Goal: Transaction & Acquisition: Book appointment/travel/reservation

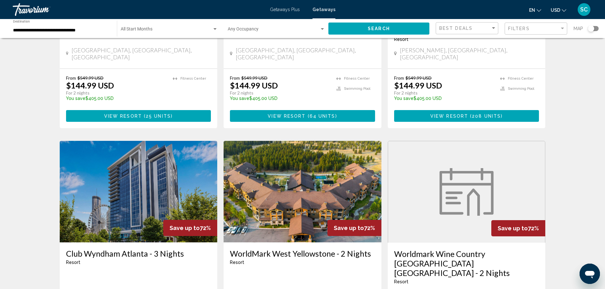
click at [37, 3] on div "Travorium" at bounding box center [45, 9] width 64 height 13
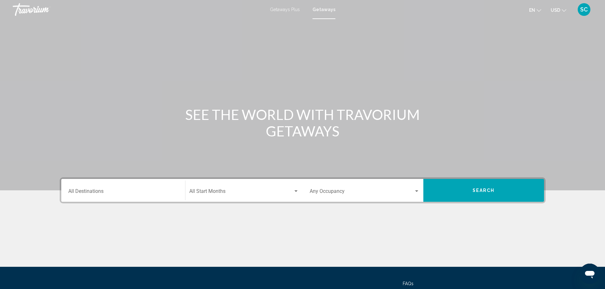
click at [21, 10] on div "Travorium" at bounding box center [45, 9] width 64 height 13
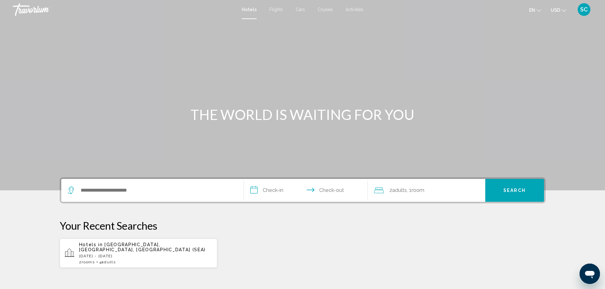
click at [96, 254] on p "[DATE] - [DATE]" at bounding box center [145, 256] width 133 height 4
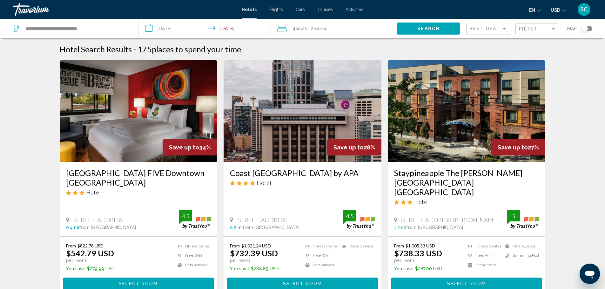
click at [166, 26] on input "**********" at bounding box center [206, 29] width 135 height 21
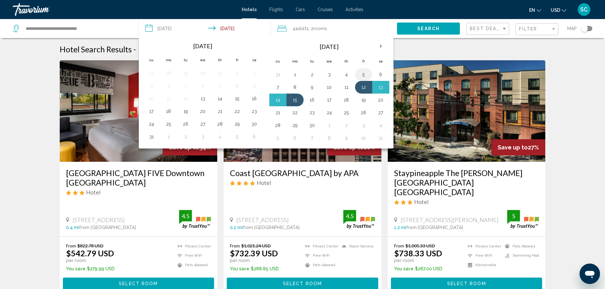
click at [362, 75] on button "5" at bounding box center [363, 74] width 10 height 9
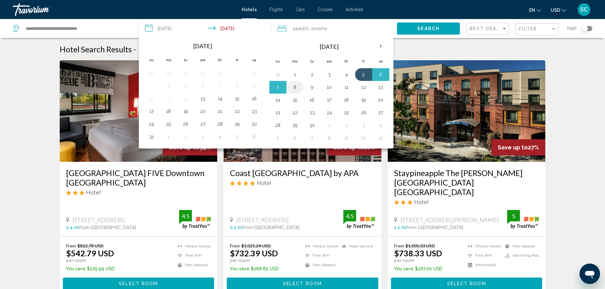
click at [294, 88] on button "8" at bounding box center [295, 87] width 10 height 9
type input "**********"
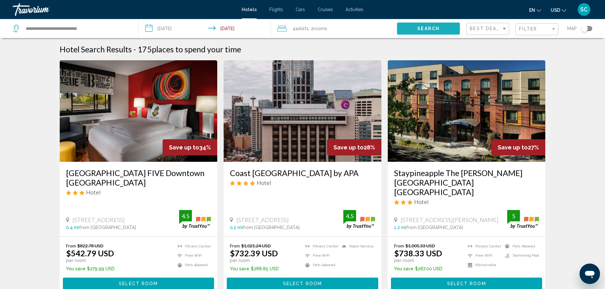
click at [409, 27] on button "Search" at bounding box center [428, 29] width 63 height 12
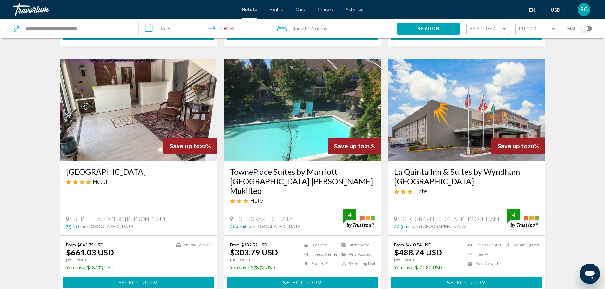
scroll to position [730, 0]
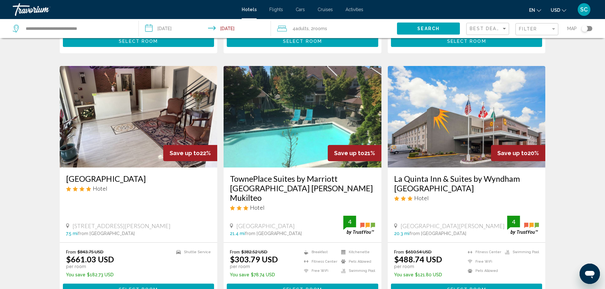
click at [334, 84] on img "Main content" at bounding box center [303, 117] width 158 height 102
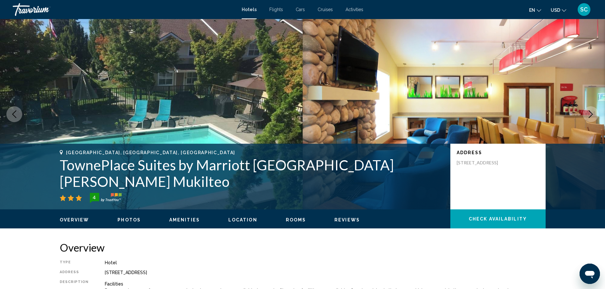
click at [589, 110] on icon "Next image" at bounding box center [591, 114] width 8 height 8
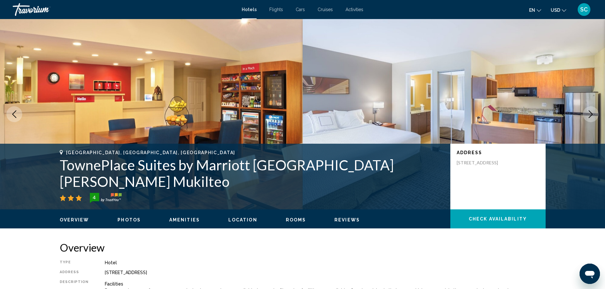
click at [553, 97] on img "Main content" at bounding box center [454, 114] width 303 height 191
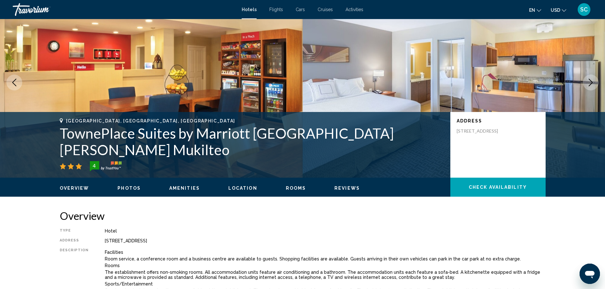
click at [590, 83] on icon "Next image" at bounding box center [591, 83] width 8 height 8
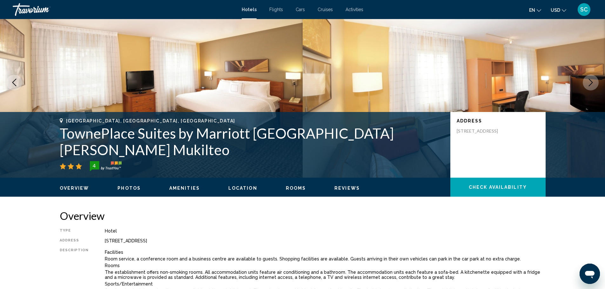
click at [589, 81] on icon "Next image" at bounding box center [591, 83] width 8 height 8
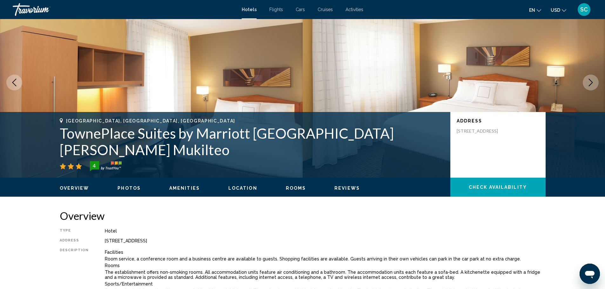
click at [589, 84] on icon "Next image" at bounding box center [591, 83] width 8 height 8
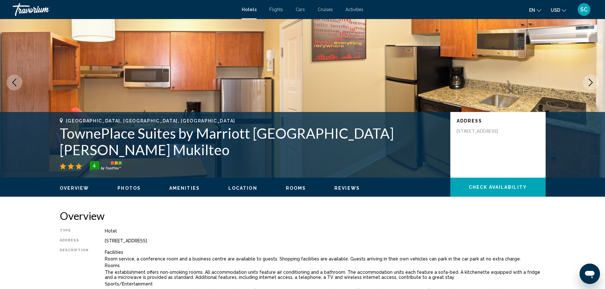
click at [589, 84] on icon "Next image" at bounding box center [591, 83] width 8 height 8
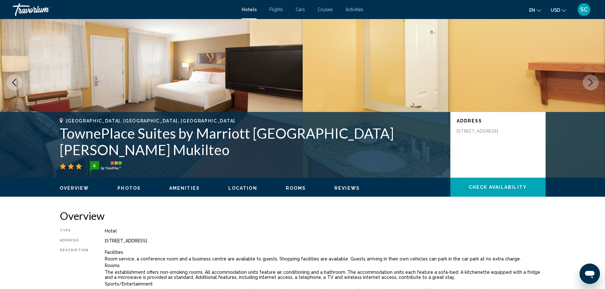
click at [589, 84] on icon "Next image" at bounding box center [591, 83] width 8 height 8
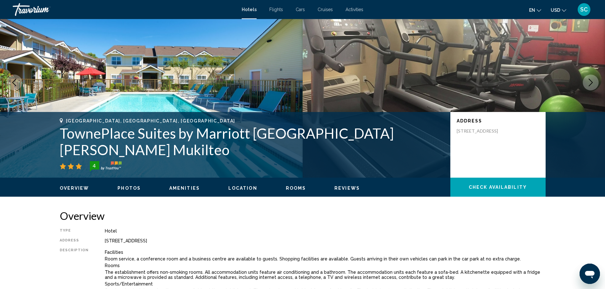
click at [589, 84] on icon "Next image" at bounding box center [591, 83] width 8 height 8
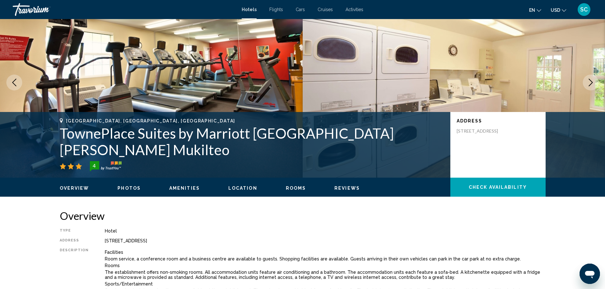
click at [589, 84] on icon "Next image" at bounding box center [591, 83] width 8 height 8
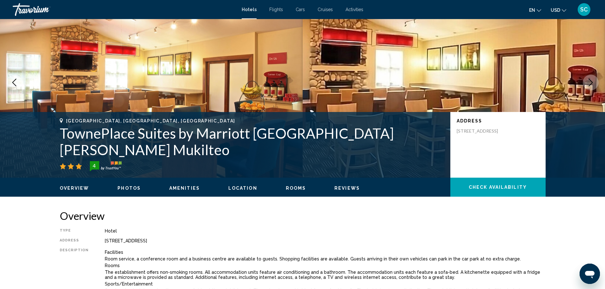
click at [589, 84] on icon "Next image" at bounding box center [591, 83] width 8 height 8
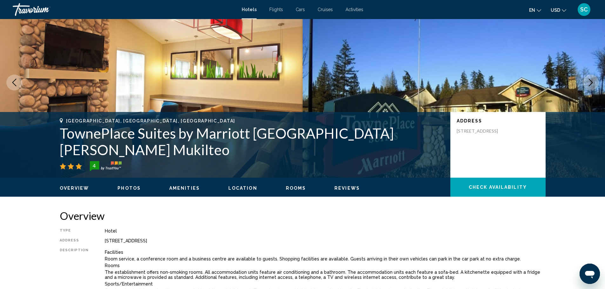
click at [589, 84] on icon "Next image" at bounding box center [591, 83] width 8 height 8
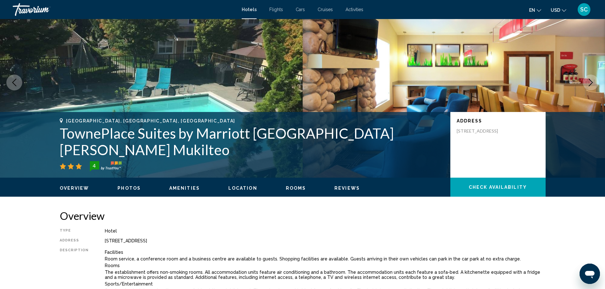
click at [589, 84] on icon "Next image" at bounding box center [591, 83] width 8 height 8
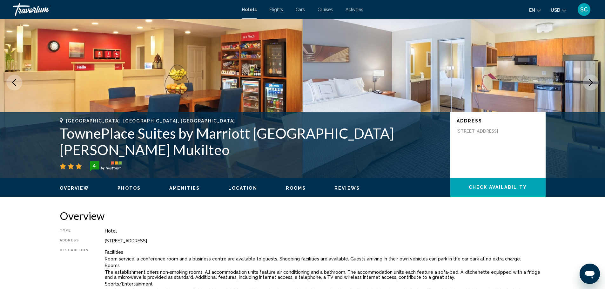
click at [589, 84] on icon "Next image" at bounding box center [591, 83] width 8 height 8
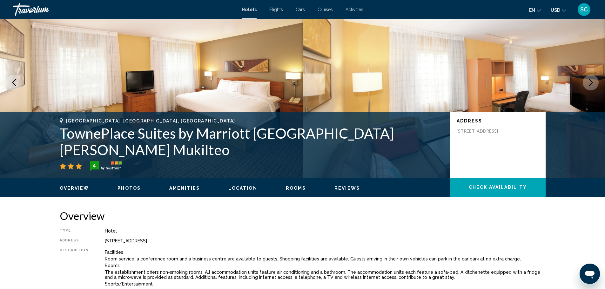
click at [589, 84] on icon "Next image" at bounding box center [591, 83] width 8 height 8
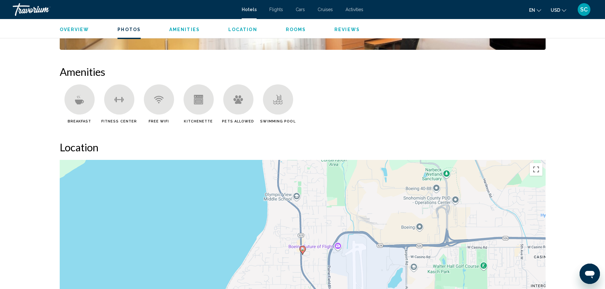
scroll to position [508, 0]
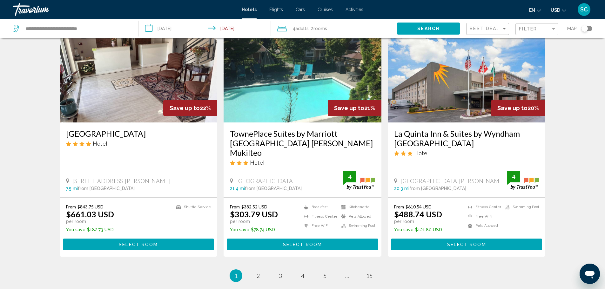
scroll to position [822, 0]
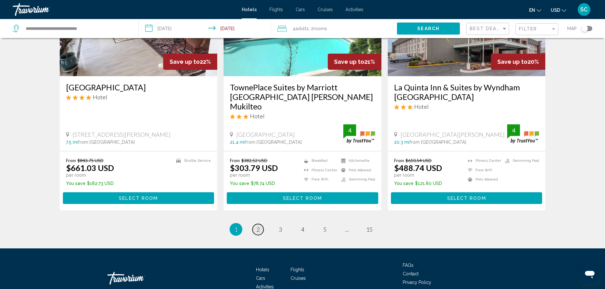
click at [258, 226] on span "2" at bounding box center [258, 229] width 3 height 7
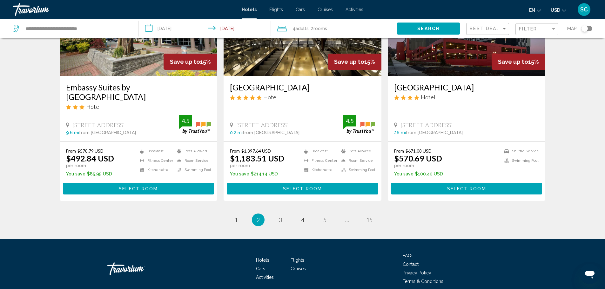
scroll to position [794, 0]
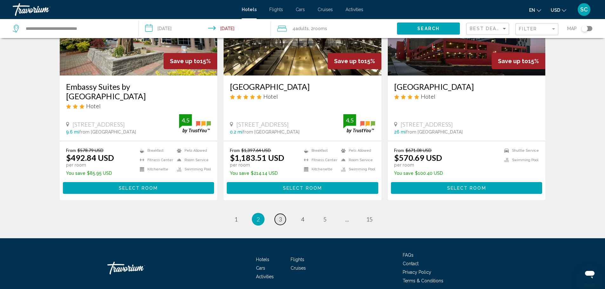
click at [279, 216] on span "3" at bounding box center [280, 219] width 3 height 7
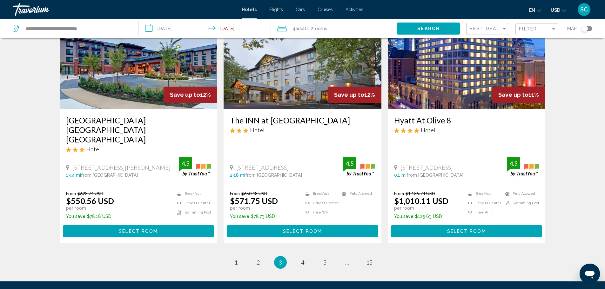
scroll to position [811, 0]
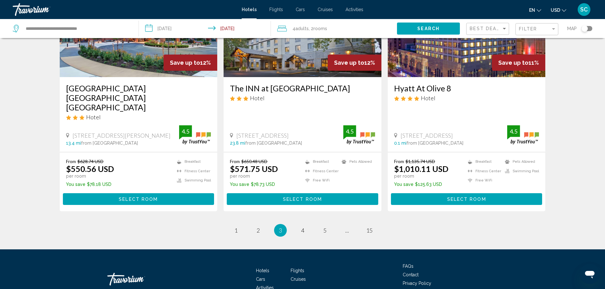
click at [505, 25] on div "Best Deals" at bounding box center [488, 29] width 37 height 12
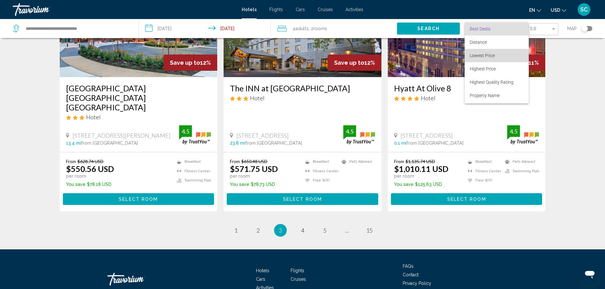
click at [489, 54] on span "Lowest Price" at bounding box center [482, 55] width 25 height 5
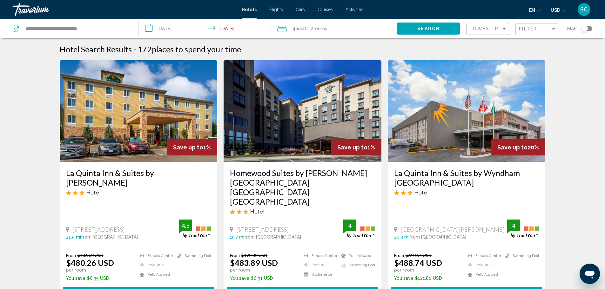
click at [500, 98] on img "Main content" at bounding box center [467, 111] width 158 height 102
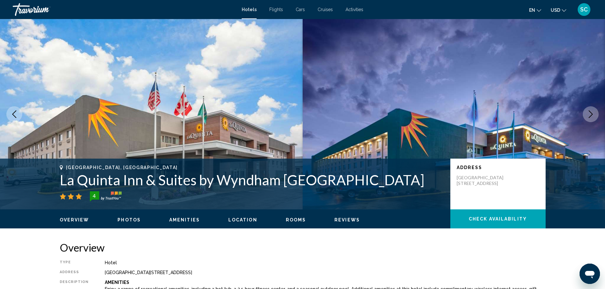
click at [590, 114] on icon "Next image" at bounding box center [591, 114] width 8 height 8
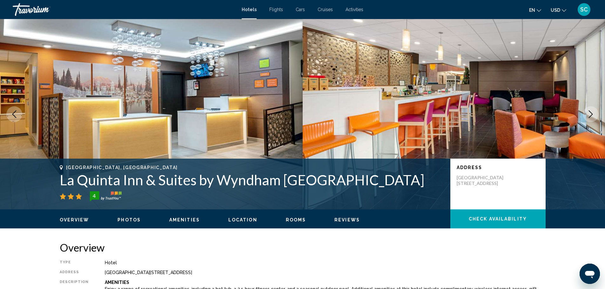
click at [590, 114] on icon "Next image" at bounding box center [591, 114] width 8 height 8
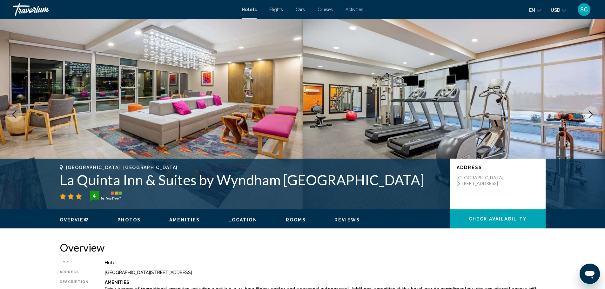
click at [590, 114] on icon "Next image" at bounding box center [591, 114] width 8 height 8
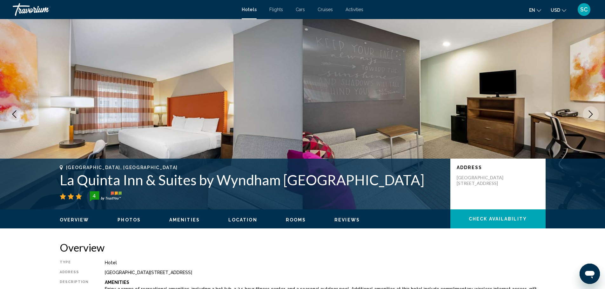
click at [590, 114] on icon "Next image" at bounding box center [591, 114] width 8 height 8
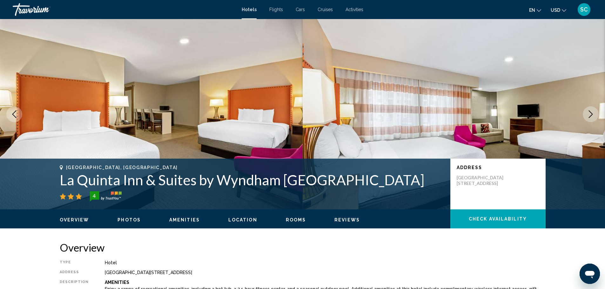
click at [12, 116] on icon "Previous image" at bounding box center [14, 114] width 8 height 8
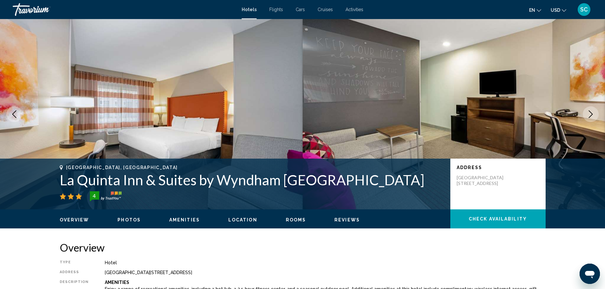
click at [590, 113] on icon "Next image" at bounding box center [591, 114] width 8 height 8
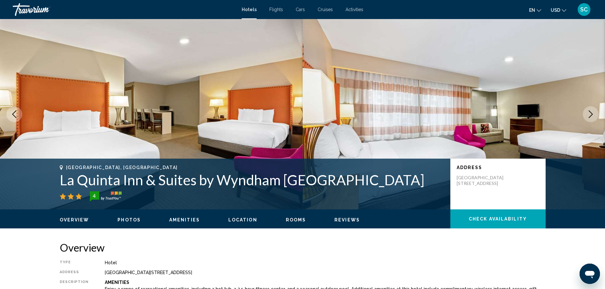
click at [590, 113] on icon "Next image" at bounding box center [591, 114] width 8 height 8
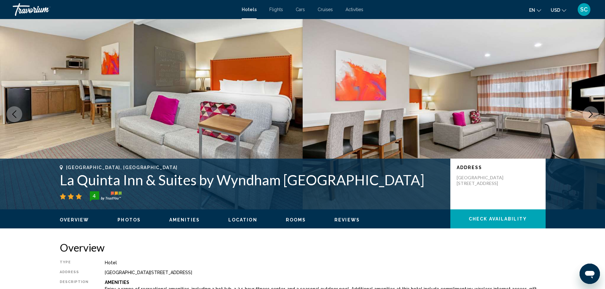
click at [590, 113] on icon "Next image" at bounding box center [591, 114] width 8 height 8
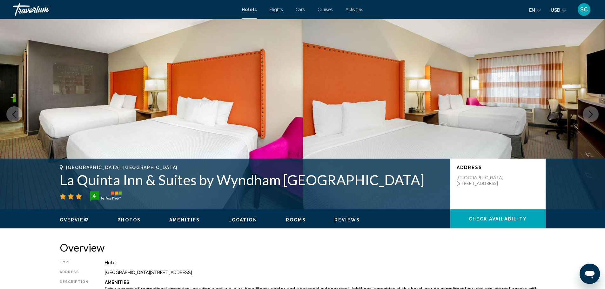
click at [590, 113] on icon "Next image" at bounding box center [591, 114] width 8 height 8
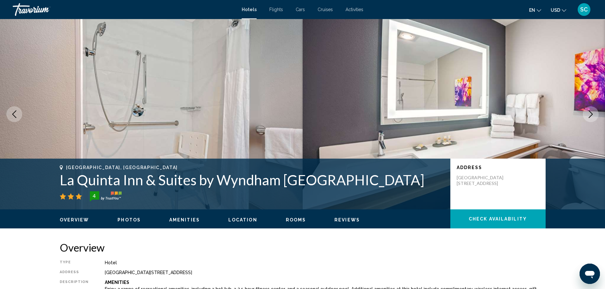
click at [590, 113] on icon "Next image" at bounding box center [591, 114] width 8 height 8
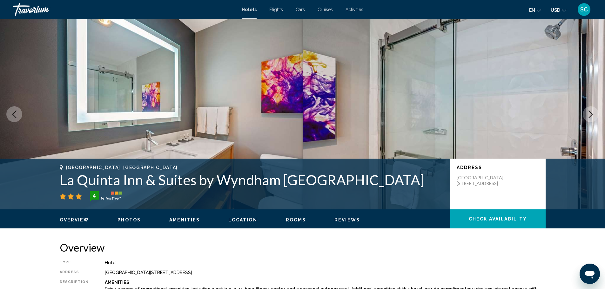
click at [590, 113] on icon "Next image" at bounding box center [591, 114] width 8 height 8
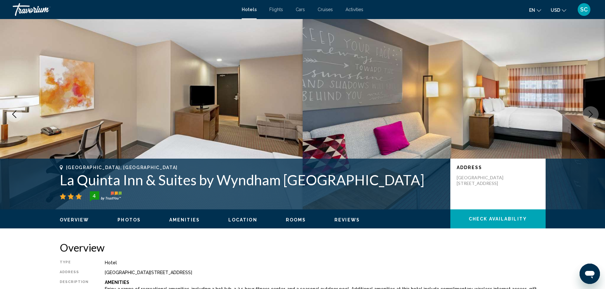
click at [590, 113] on icon "Next image" at bounding box center [591, 114] width 8 height 8
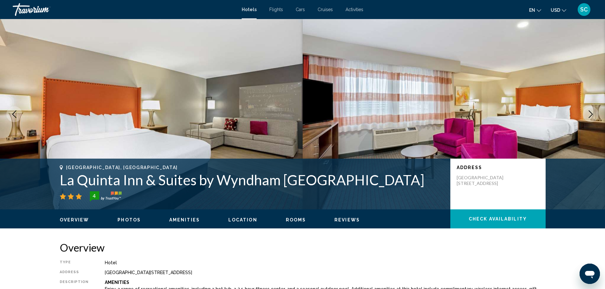
click at [590, 113] on icon "Next image" at bounding box center [591, 114] width 8 height 8
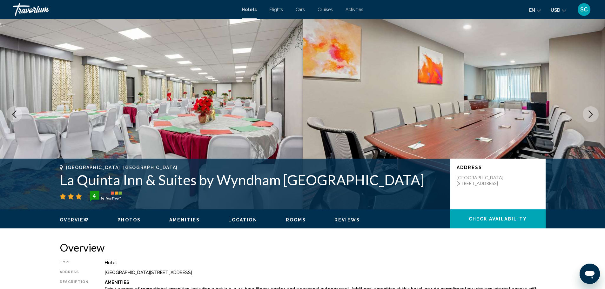
click at [592, 114] on icon "Next image" at bounding box center [591, 114] width 8 height 8
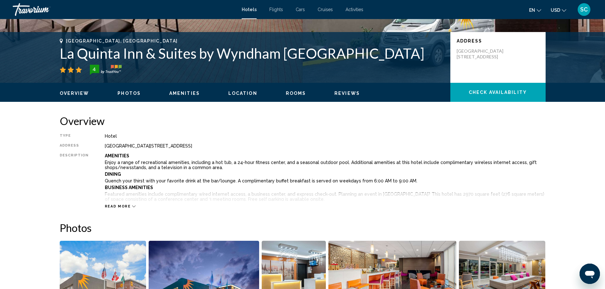
scroll to position [127, 0]
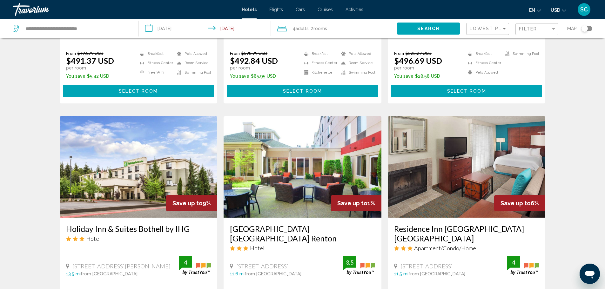
scroll to position [445, 0]
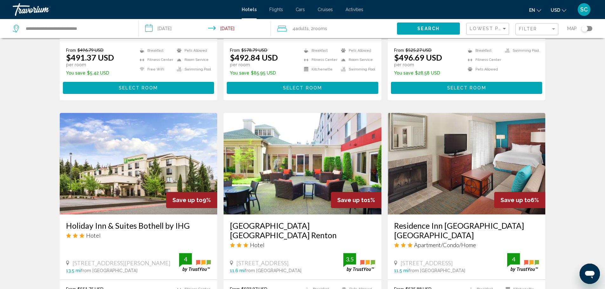
drag, startPoint x: 320, startPoint y: 10, endPoint x: 586, endPoint y: 133, distance: 292.2
click at [586, 133] on div "Hotel Search Results - 172 places to spend your time Save up to 1% La Quinta In…" at bounding box center [302, 106] width 605 height 1013
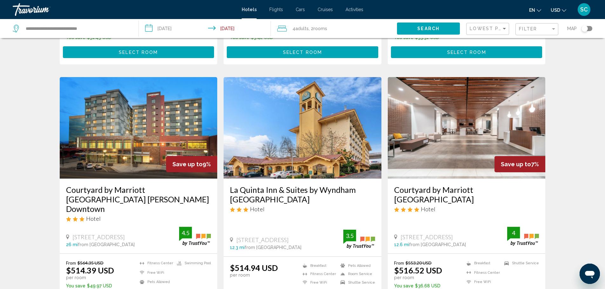
scroll to position [730, 0]
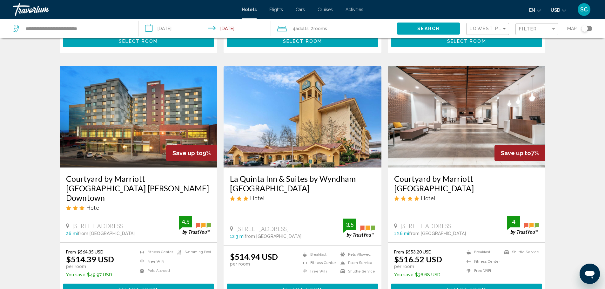
click at [456, 101] on img "Main content" at bounding box center [467, 117] width 158 height 102
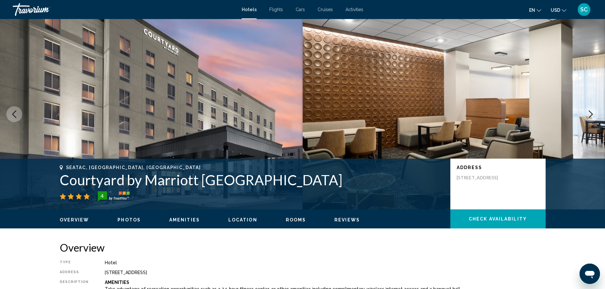
click at [594, 115] on icon "Next image" at bounding box center [591, 114] width 8 height 8
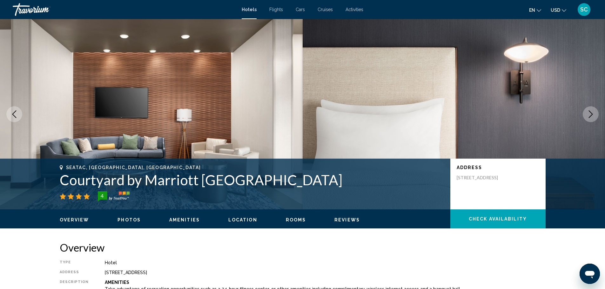
click at [458, 110] on img "Main content" at bounding box center [454, 114] width 303 height 191
click at [132, 220] on span "Photos" at bounding box center [128, 220] width 23 height 5
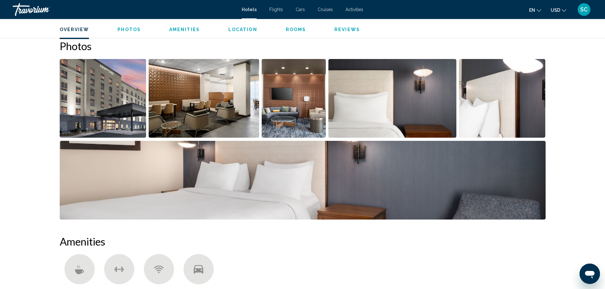
scroll to position [310, 0]
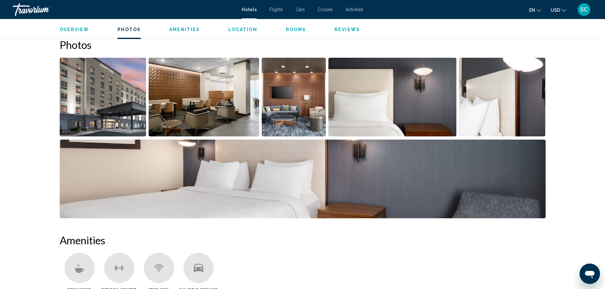
click at [179, 108] on img "Open full-screen image slider" at bounding box center [204, 97] width 110 height 79
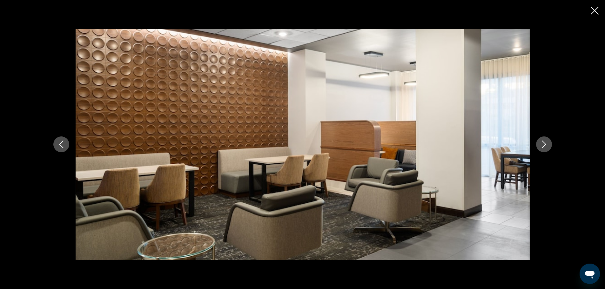
click at [539, 144] on button "Next image" at bounding box center [544, 145] width 16 height 16
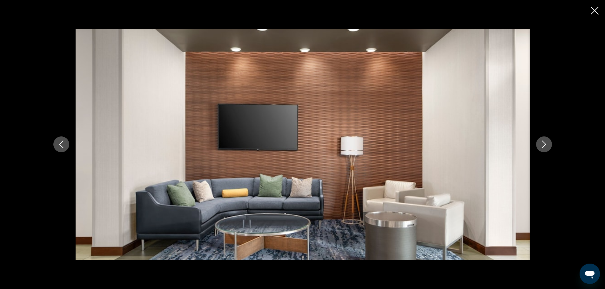
click at [539, 144] on button "Next image" at bounding box center [544, 145] width 16 height 16
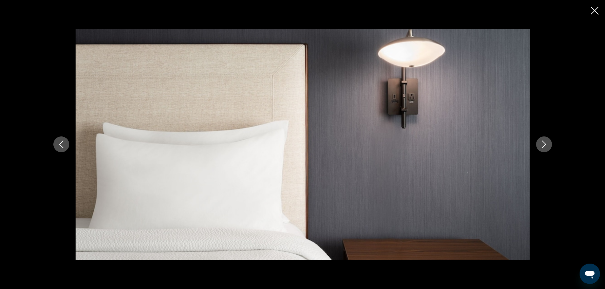
click at [539, 144] on button "Next image" at bounding box center [544, 145] width 16 height 16
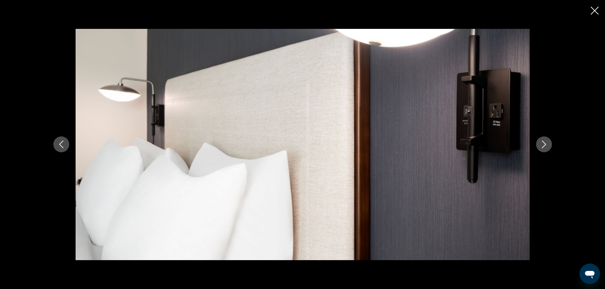
click at [539, 144] on button "Next image" at bounding box center [544, 145] width 16 height 16
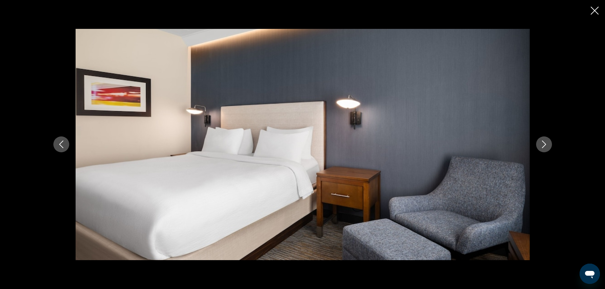
click at [539, 144] on button "Next image" at bounding box center [544, 145] width 16 height 16
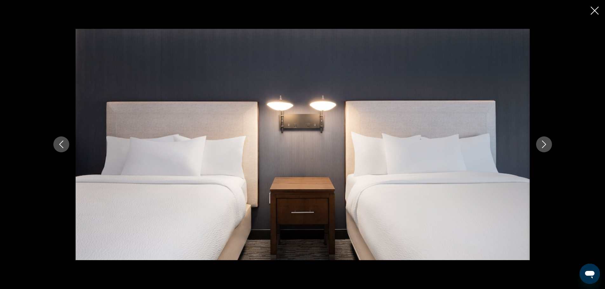
click at [539, 144] on button "Next image" at bounding box center [544, 145] width 16 height 16
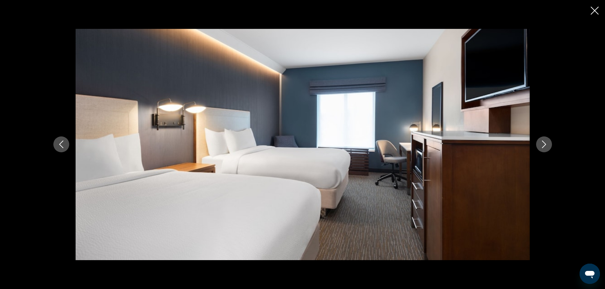
click at [539, 144] on button "Next image" at bounding box center [544, 145] width 16 height 16
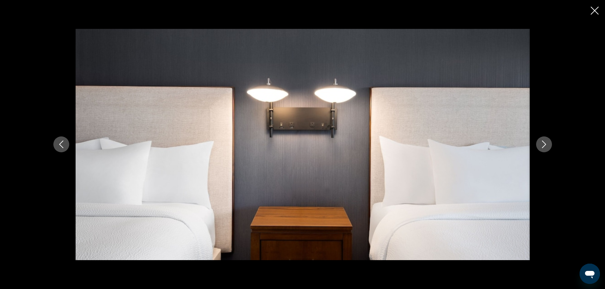
click at [539, 144] on button "Next image" at bounding box center [544, 145] width 16 height 16
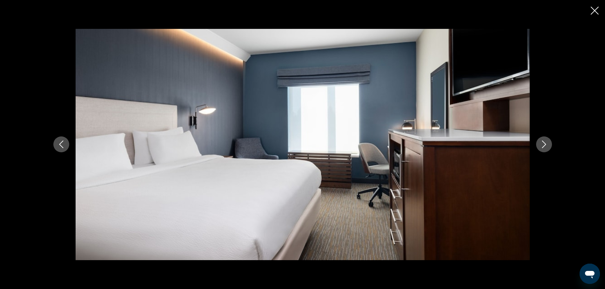
click at [539, 144] on button "Next image" at bounding box center [544, 145] width 16 height 16
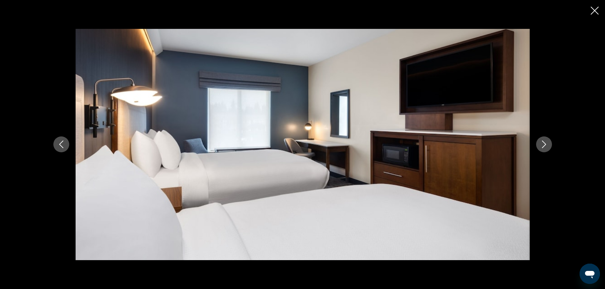
click at [539, 144] on button "Next image" at bounding box center [544, 145] width 16 height 16
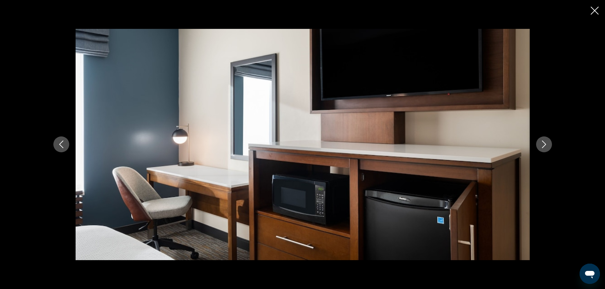
click at [539, 144] on button "Next image" at bounding box center [544, 145] width 16 height 16
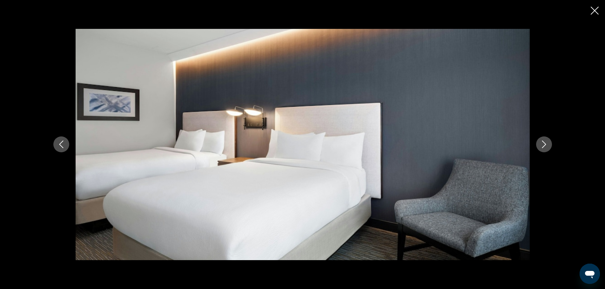
click at [539, 144] on button "Next image" at bounding box center [544, 145] width 16 height 16
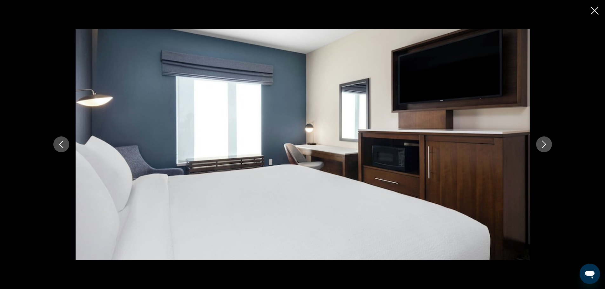
click at [539, 144] on button "Next image" at bounding box center [544, 145] width 16 height 16
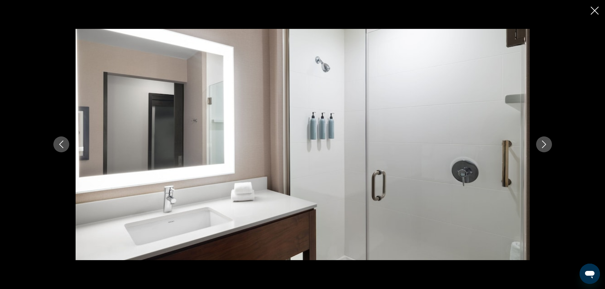
click at [539, 144] on button "Next image" at bounding box center [544, 145] width 16 height 16
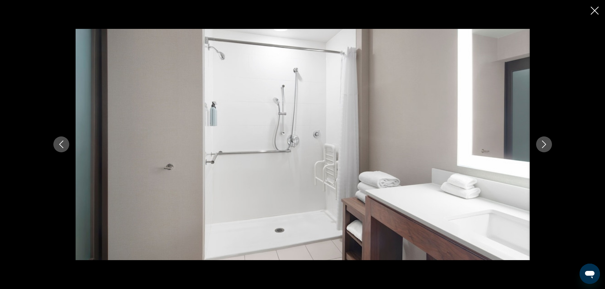
click at [544, 145] on icon "Next image" at bounding box center [544, 145] width 8 height 8
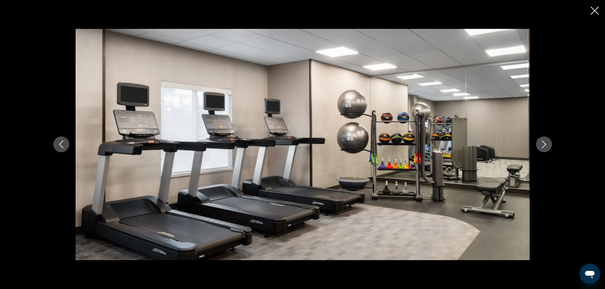
click at [544, 146] on icon "Next image" at bounding box center [544, 145] width 4 height 8
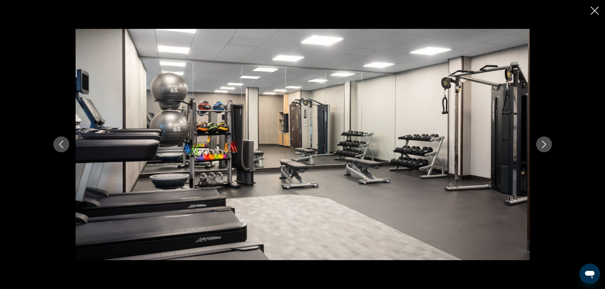
click at [544, 146] on icon "Next image" at bounding box center [544, 145] width 4 height 8
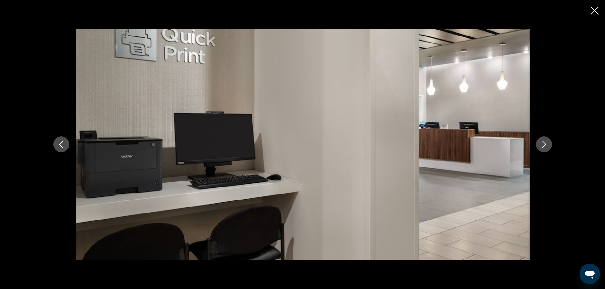
click at [544, 146] on icon "Next image" at bounding box center [544, 145] width 4 height 8
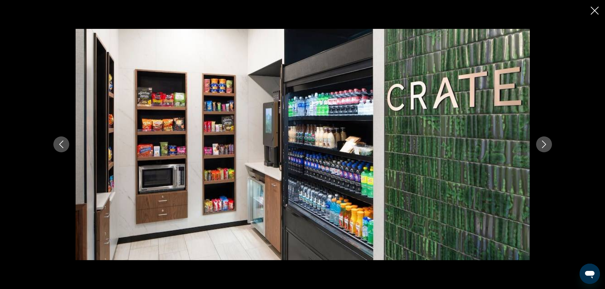
click at [544, 146] on icon "Next image" at bounding box center [544, 145] width 4 height 8
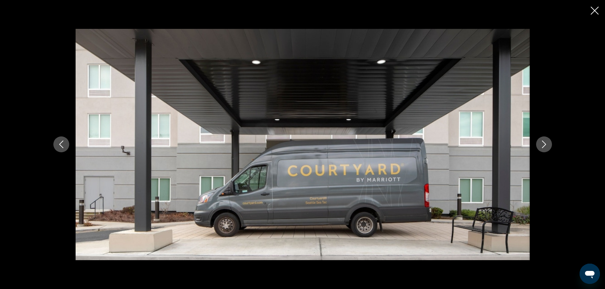
click at [544, 146] on icon "Next image" at bounding box center [544, 145] width 4 height 8
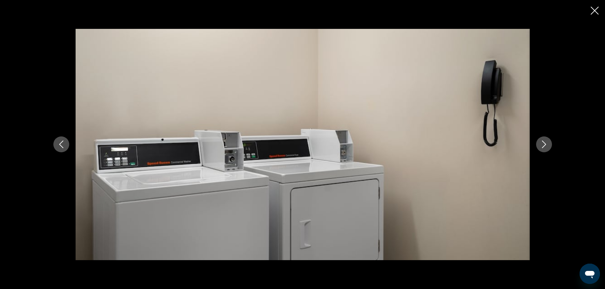
click at [544, 146] on icon "Next image" at bounding box center [544, 145] width 4 height 8
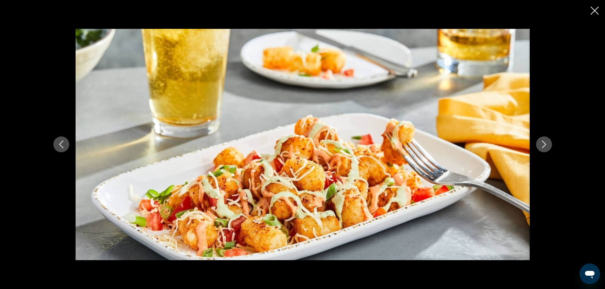
click at [594, 12] on icon "Close slideshow" at bounding box center [595, 11] width 8 height 8
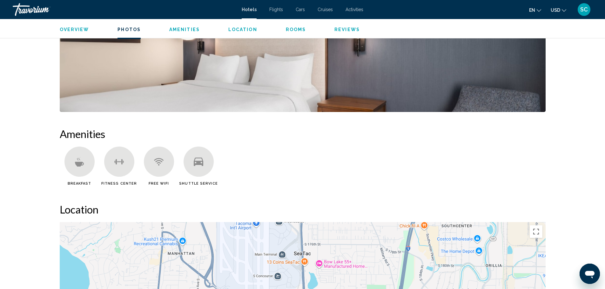
scroll to position [405, 0]
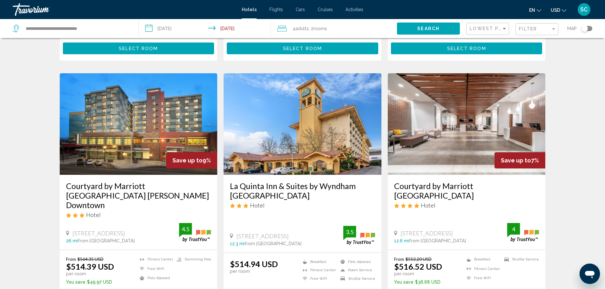
scroll to position [730, 0]
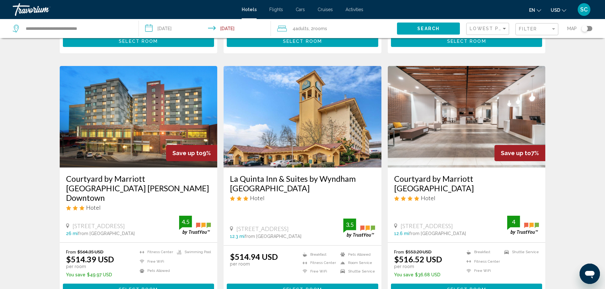
click at [132, 120] on img "Main content" at bounding box center [139, 117] width 158 height 102
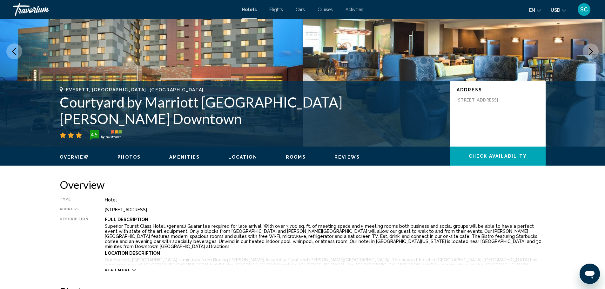
scroll to position [64, 0]
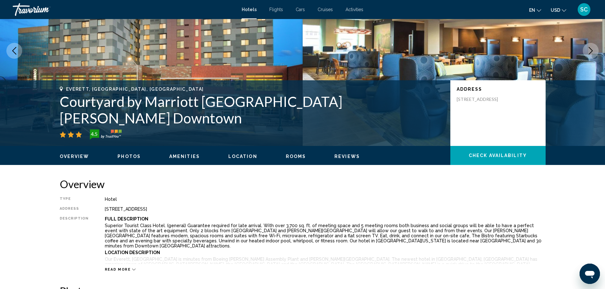
click at [590, 50] on icon "Next image" at bounding box center [591, 51] width 8 height 8
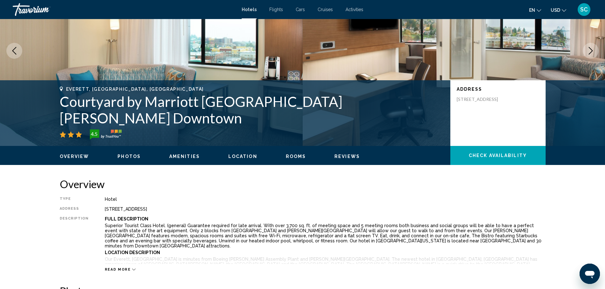
click at [122, 156] on span "Photos" at bounding box center [128, 156] width 23 height 5
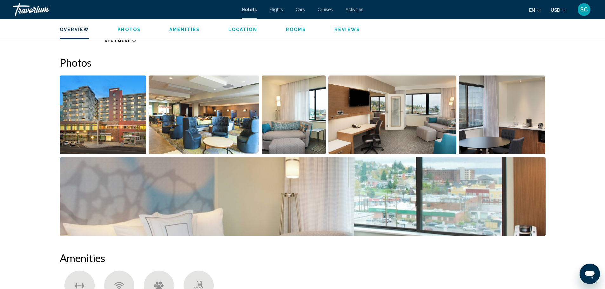
scroll to position [310, 0]
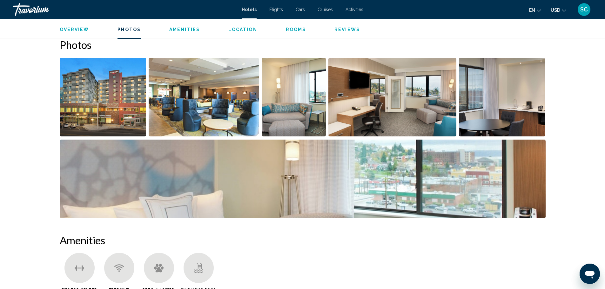
click at [185, 101] on img "Open full-screen image slider" at bounding box center [204, 97] width 110 height 79
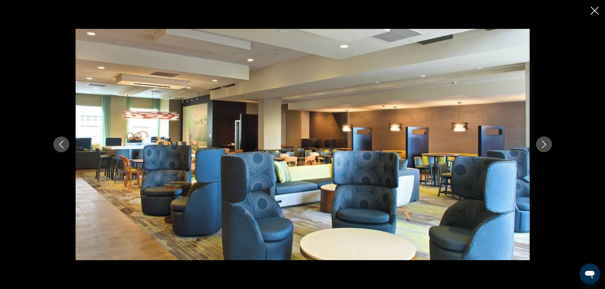
click at [541, 145] on icon "Next image" at bounding box center [544, 145] width 8 height 8
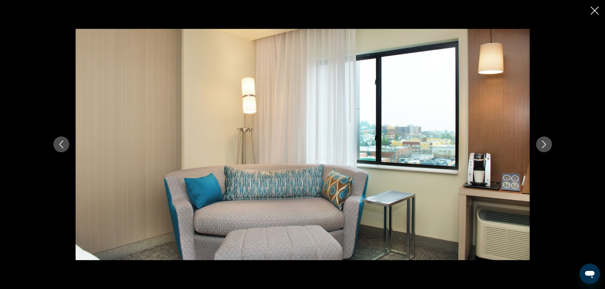
click at [541, 145] on icon "Next image" at bounding box center [544, 145] width 8 height 8
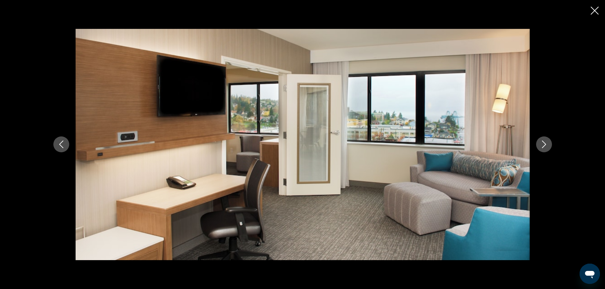
click at [541, 145] on icon "Next image" at bounding box center [544, 145] width 8 height 8
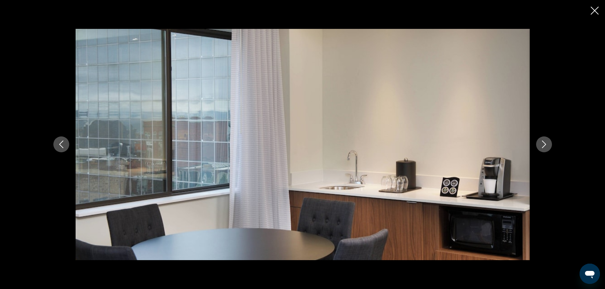
click at [541, 145] on icon "Next image" at bounding box center [544, 145] width 8 height 8
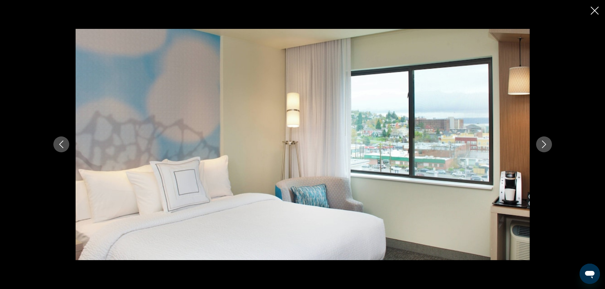
click at [541, 145] on icon "Next image" at bounding box center [544, 145] width 8 height 8
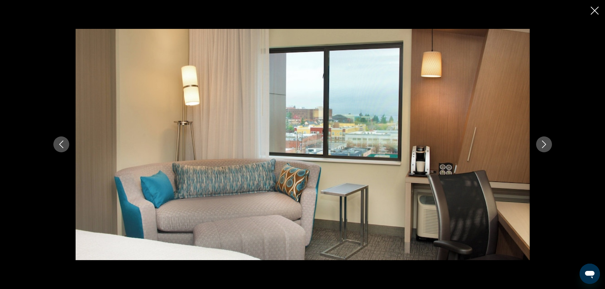
click at [541, 145] on icon "Next image" at bounding box center [544, 145] width 8 height 8
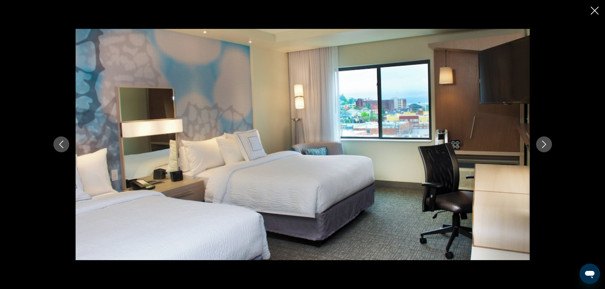
click at [541, 145] on icon "Next image" at bounding box center [544, 145] width 8 height 8
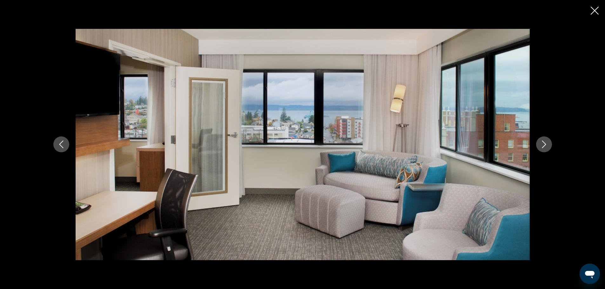
click at [541, 145] on icon "Next image" at bounding box center [544, 145] width 8 height 8
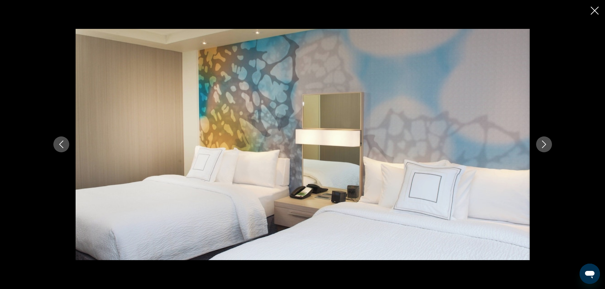
click at [541, 145] on icon "Next image" at bounding box center [544, 145] width 8 height 8
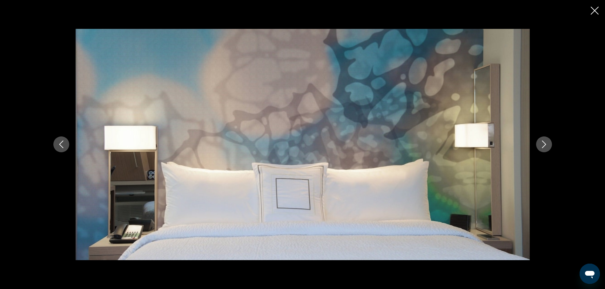
click at [541, 145] on icon "Next image" at bounding box center [544, 145] width 8 height 8
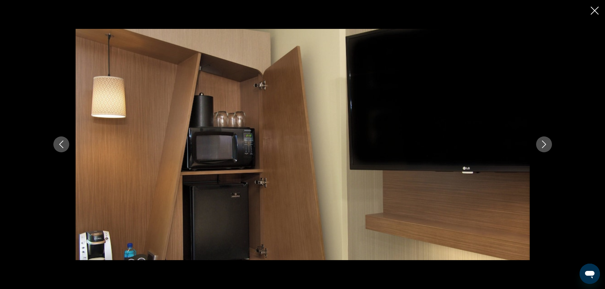
click at [541, 145] on icon "Next image" at bounding box center [544, 145] width 8 height 8
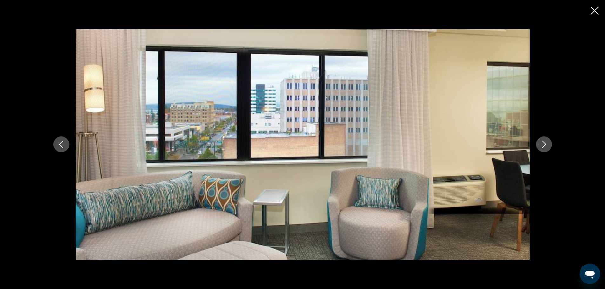
click at [57, 146] on button "Previous image" at bounding box center [61, 145] width 16 height 16
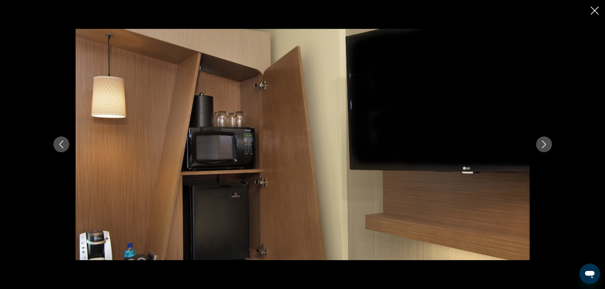
scroll to position [342, 0]
click at [541, 145] on icon "Next image" at bounding box center [544, 145] width 8 height 8
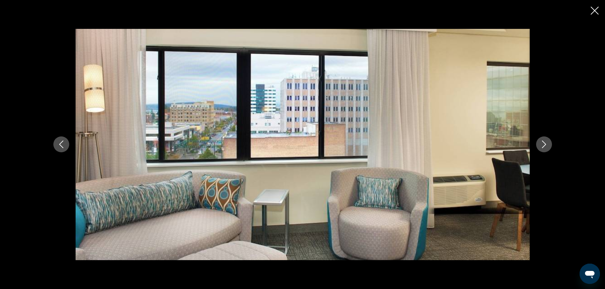
click at [541, 145] on icon "Next image" at bounding box center [544, 145] width 8 height 8
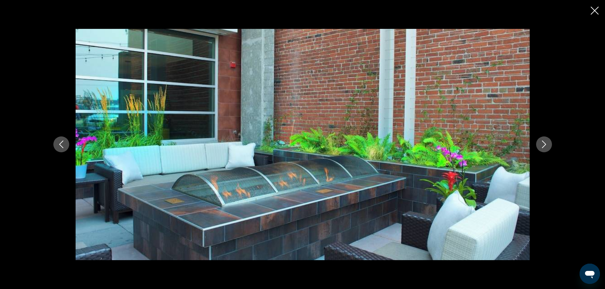
click at [541, 145] on icon "Next image" at bounding box center [544, 145] width 8 height 8
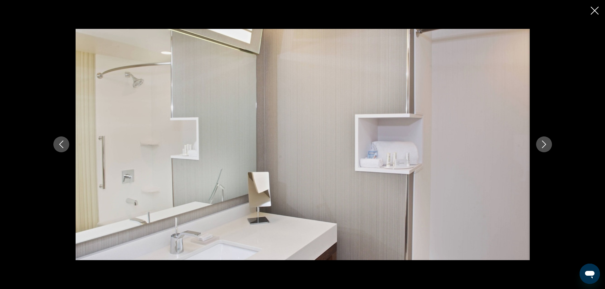
click at [541, 145] on icon "Next image" at bounding box center [544, 145] width 8 height 8
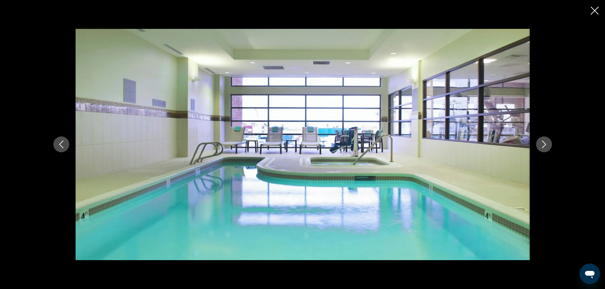
click at [541, 145] on icon "Next image" at bounding box center [544, 145] width 8 height 8
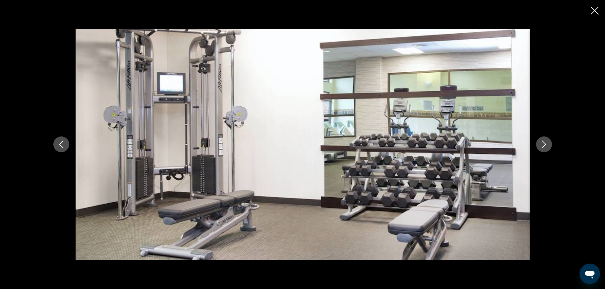
click at [65, 144] on icon "Previous image" at bounding box center [61, 145] width 8 height 8
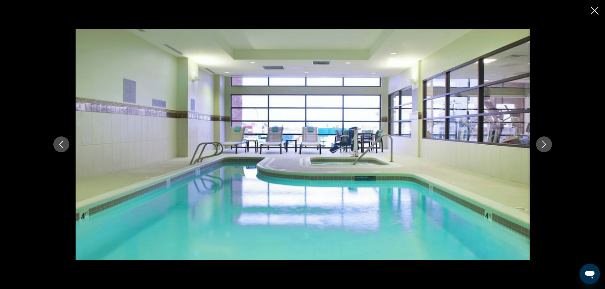
click at [540, 144] on icon "Next image" at bounding box center [544, 145] width 8 height 8
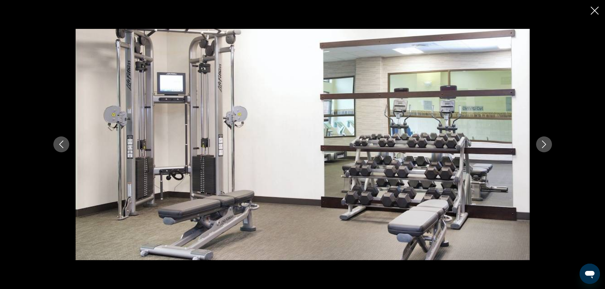
click at [540, 144] on icon "Next image" at bounding box center [544, 145] width 8 height 8
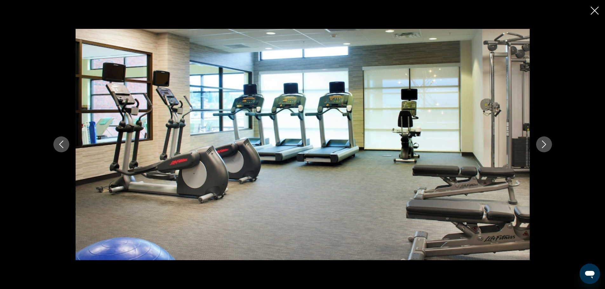
click at [540, 144] on icon "Next image" at bounding box center [544, 145] width 8 height 8
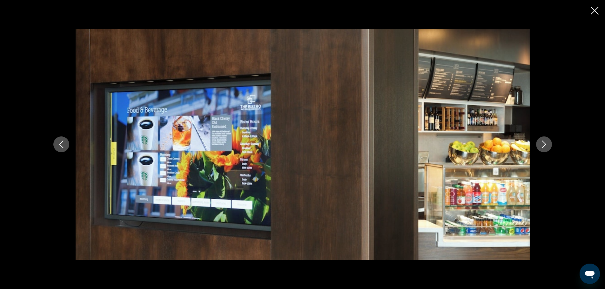
click at [540, 144] on icon "Next image" at bounding box center [544, 145] width 8 height 8
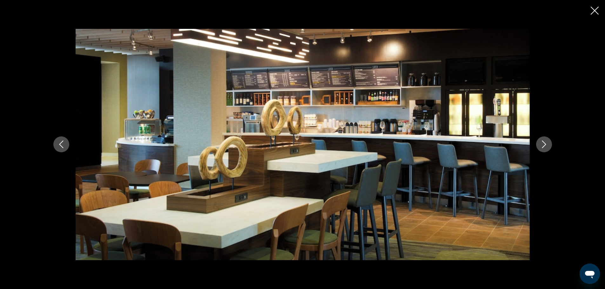
click at [540, 144] on icon "Next image" at bounding box center [544, 145] width 8 height 8
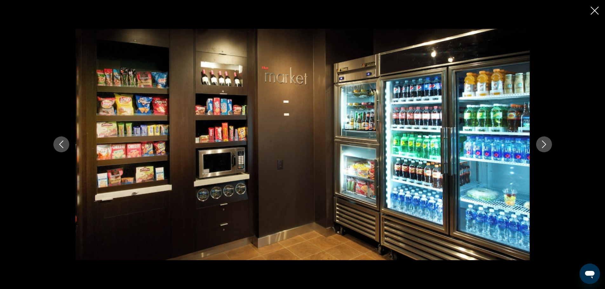
click at [598, 11] on icon "Close slideshow" at bounding box center [595, 11] width 8 height 8
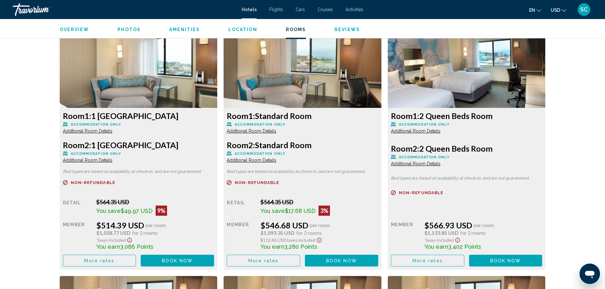
scroll to position [882, 0]
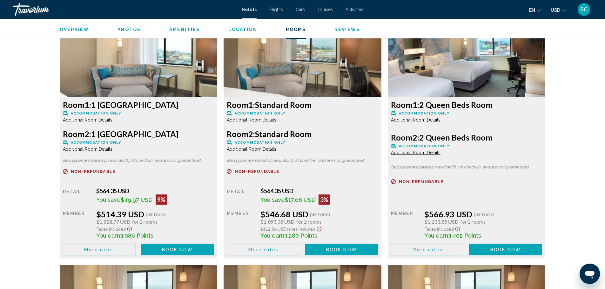
click at [190, 250] on span "Book now" at bounding box center [177, 249] width 31 height 5
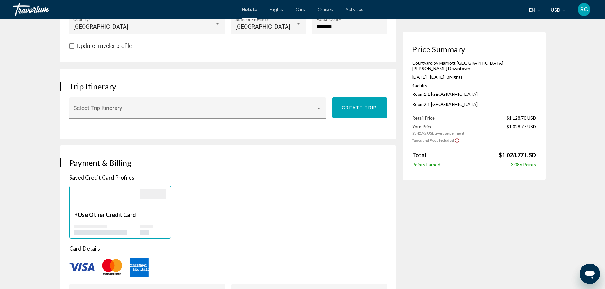
scroll to position [390, 0]
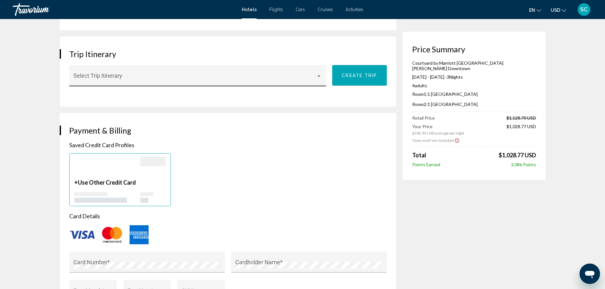
click at [319, 70] on div "Select Trip Itinerary" at bounding box center [197, 78] width 248 height 17
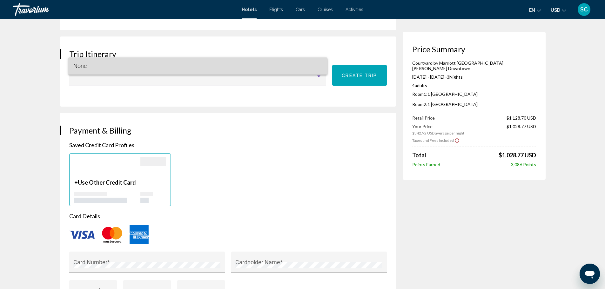
click at [319, 59] on span "None" at bounding box center [197, 65] width 249 height 17
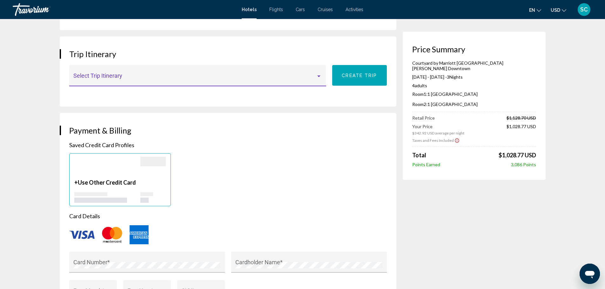
click at [273, 153] on div "+ Use Other Credit Card" at bounding box center [228, 179] width 324 height 53
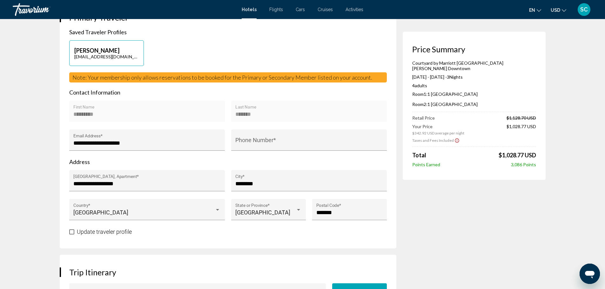
scroll to position [168, 0]
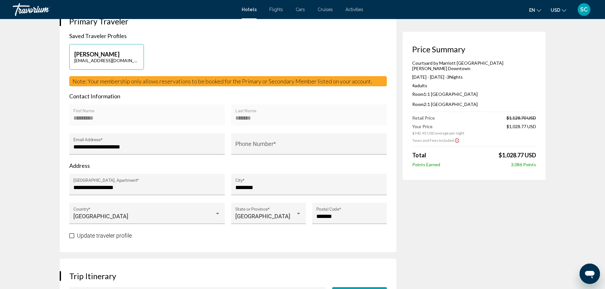
click at [268, 78] on span "Note: Your membership only allows reservations to be booked for the Primary or …" at bounding box center [222, 81] width 300 height 7
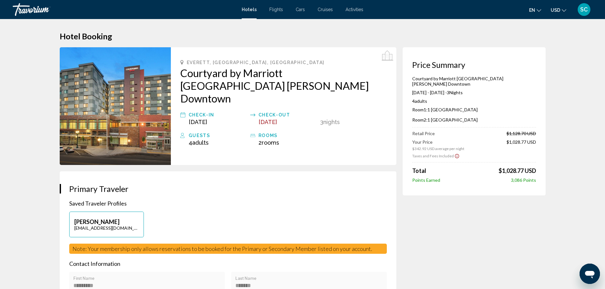
scroll to position [0, 0]
